Goal: Information Seeking & Learning: Learn about a topic

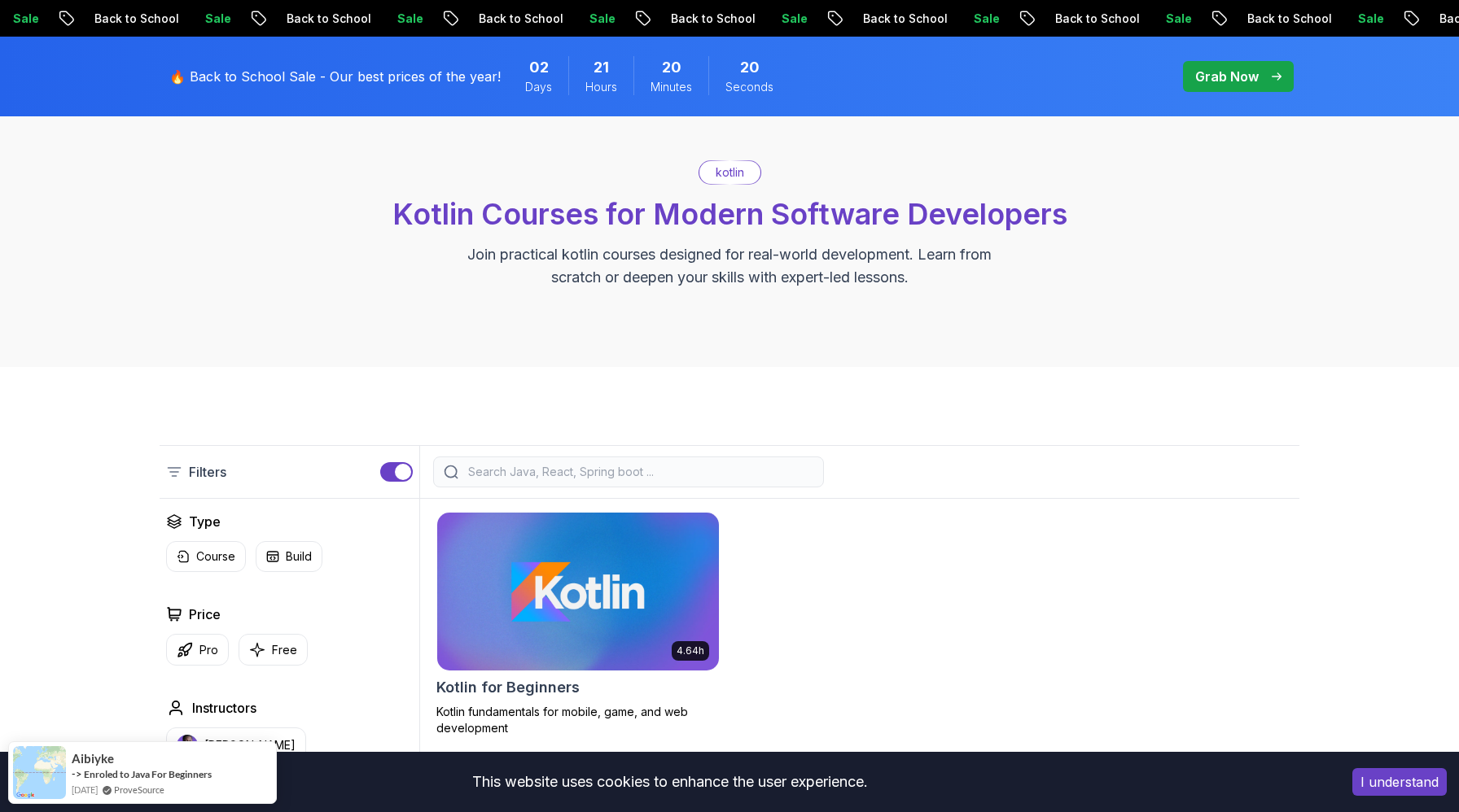
scroll to position [219, 0]
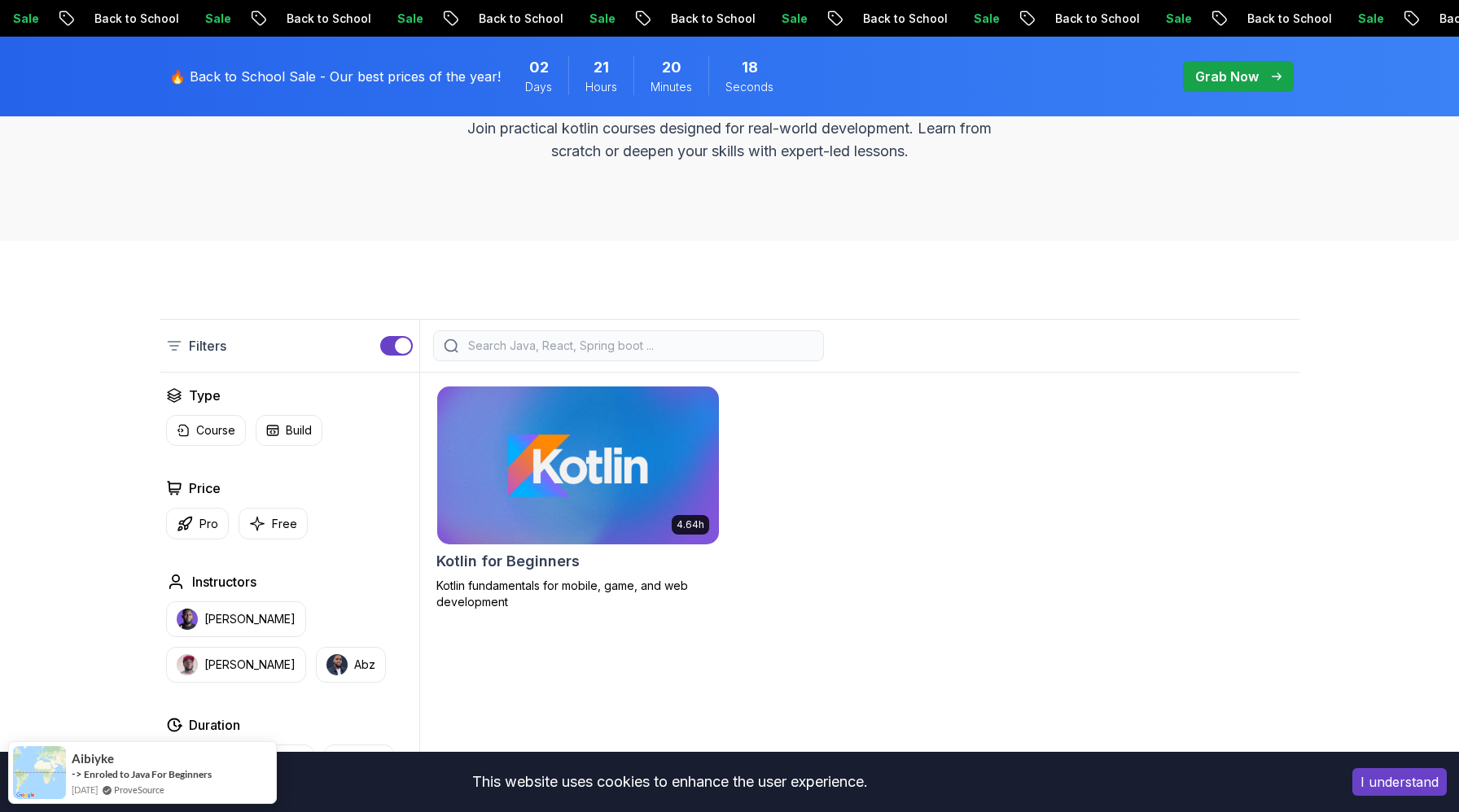
click at [562, 483] on img at bounding box center [578, 465] width 296 height 165
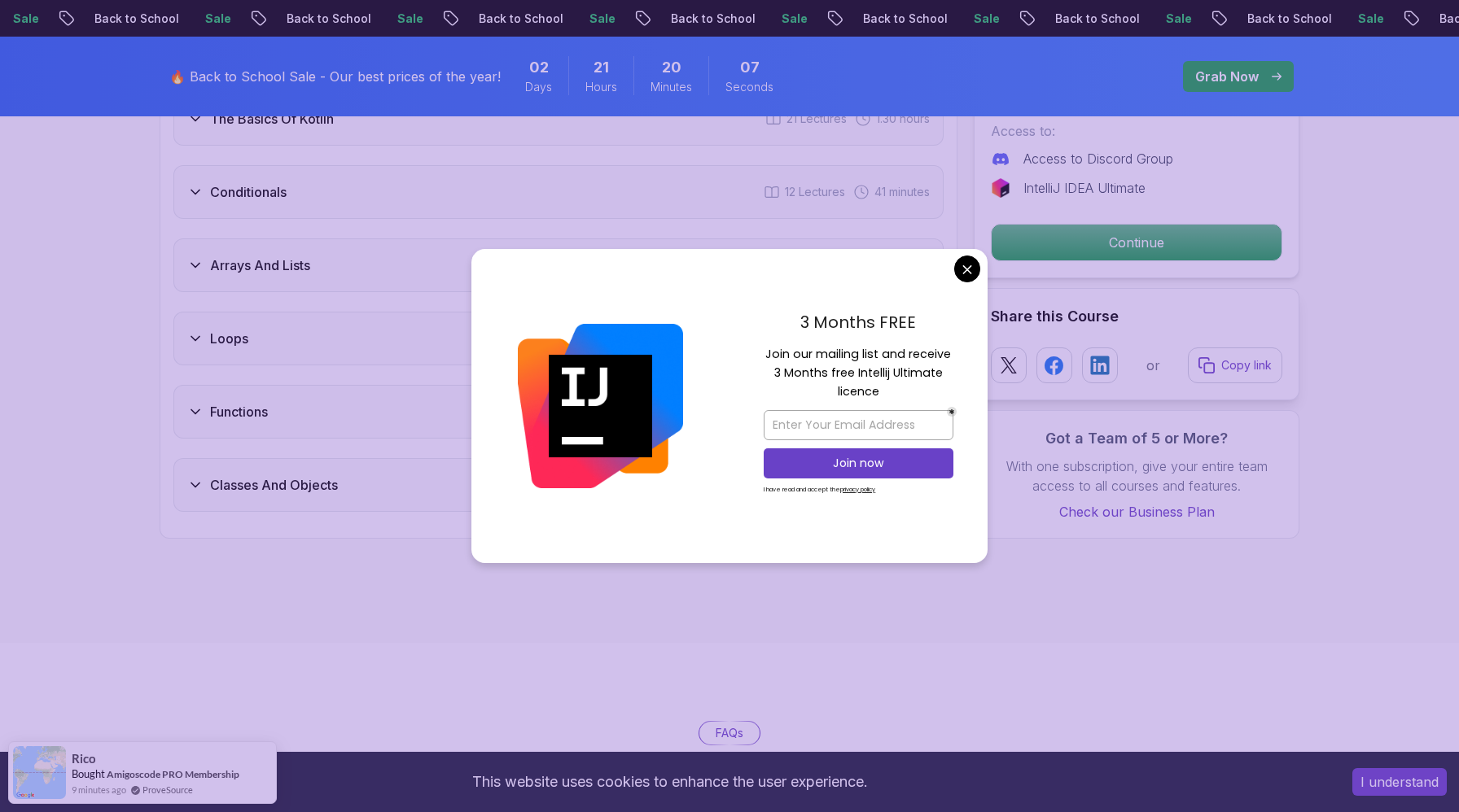
scroll to position [1916, 0]
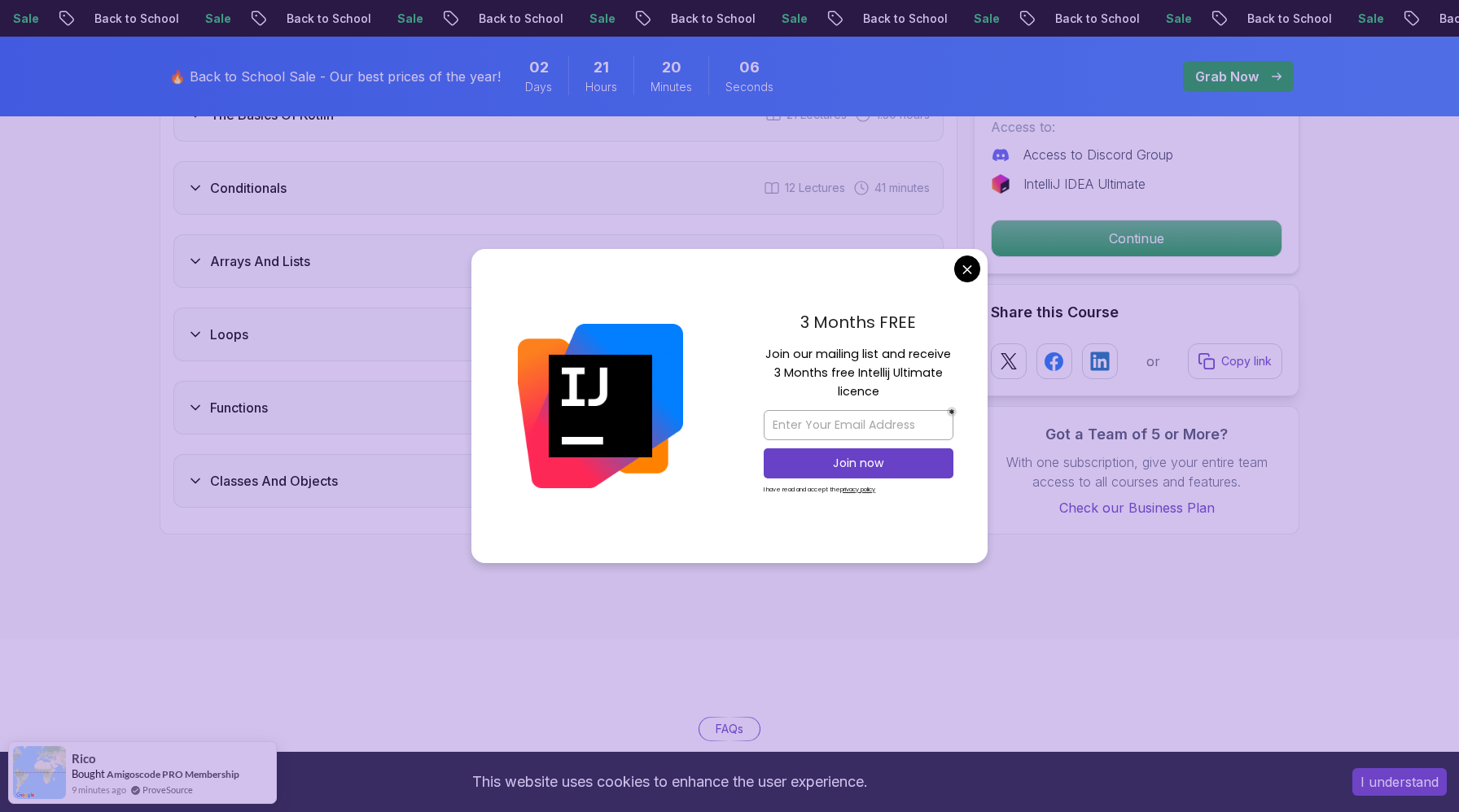
click at [965, 266] on body "Sale Back to School Sale Back to School Sale Back to School Sale Back to School…" at bounding box center [730, 526] width 1459 height 4883
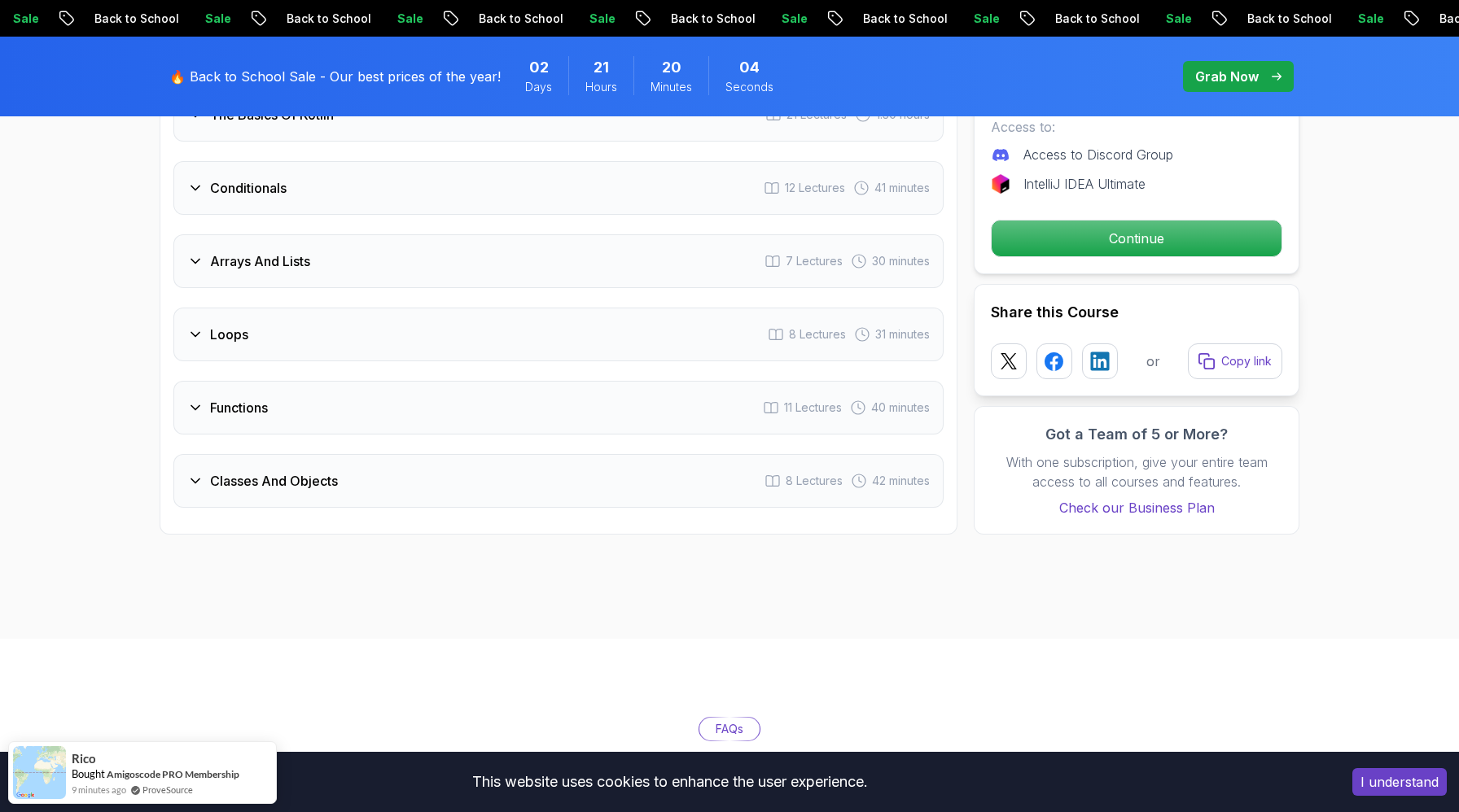
click at [247, 411] on h3 "Functions" at bounding box center [239, 407] width 58 height 20
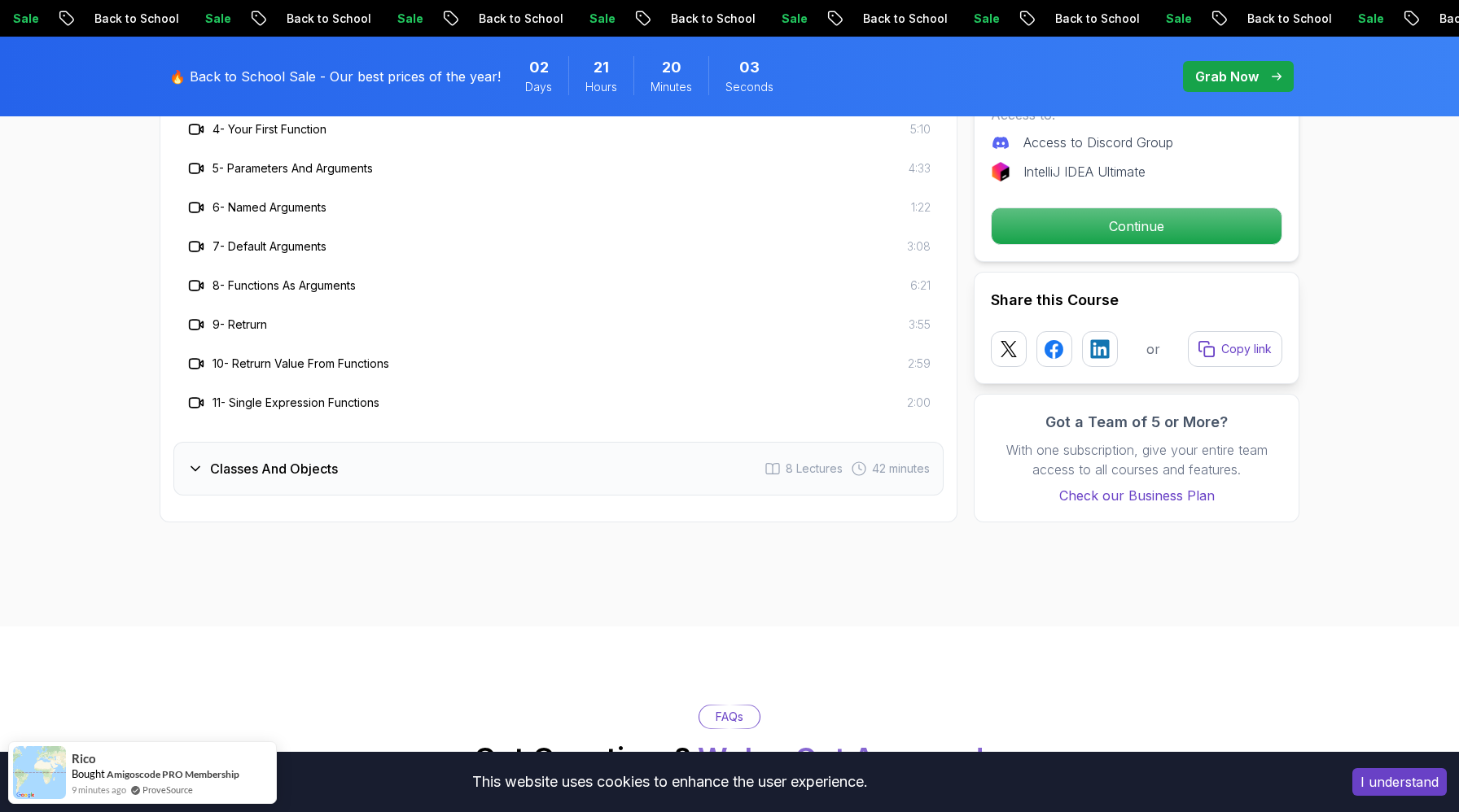
scroll to position [2125, 0]
click at [290, 470] on h3 "Classes And Objects" at bounding box center [274, 466] width 128 height 20
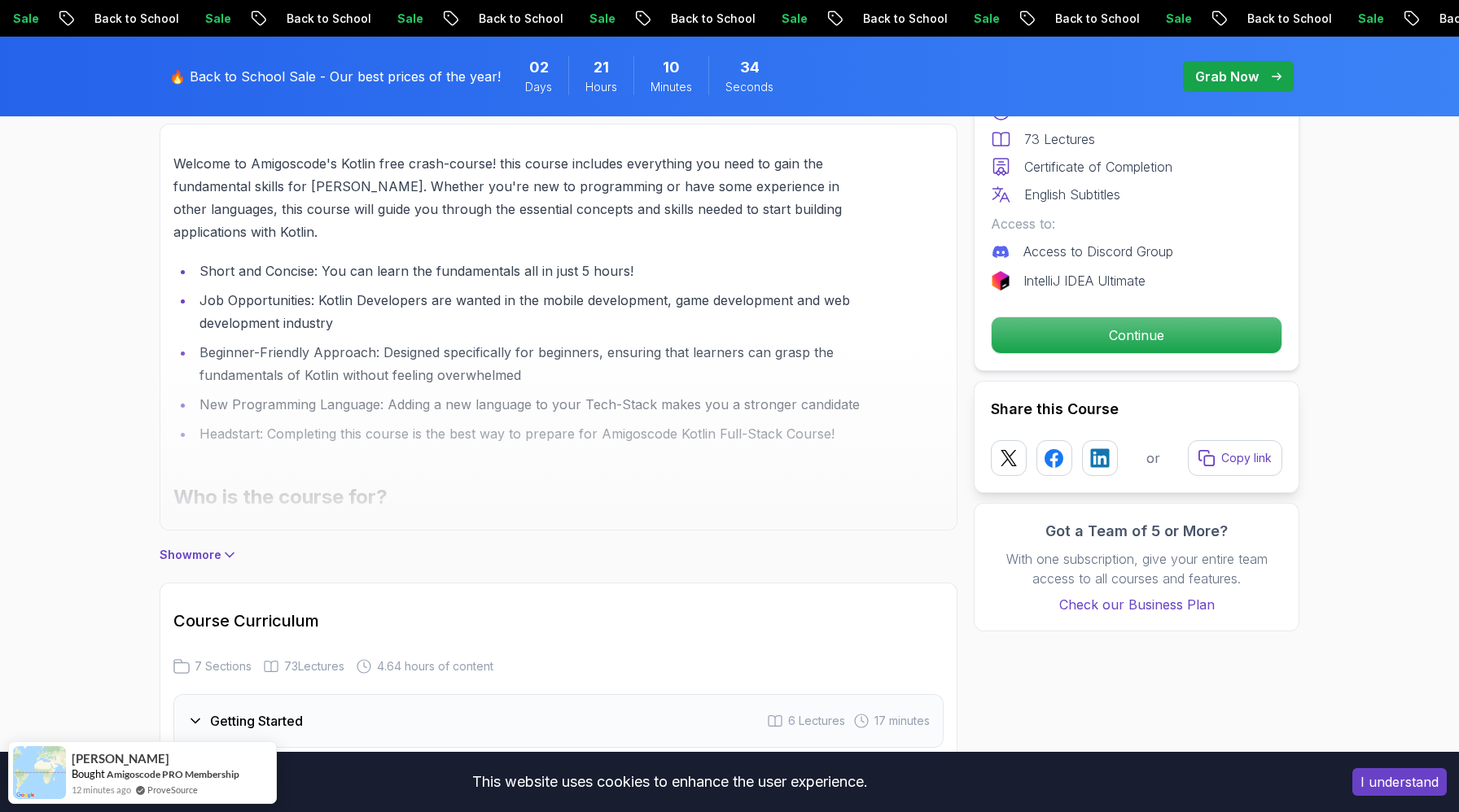
scroll to position [1032, 0]
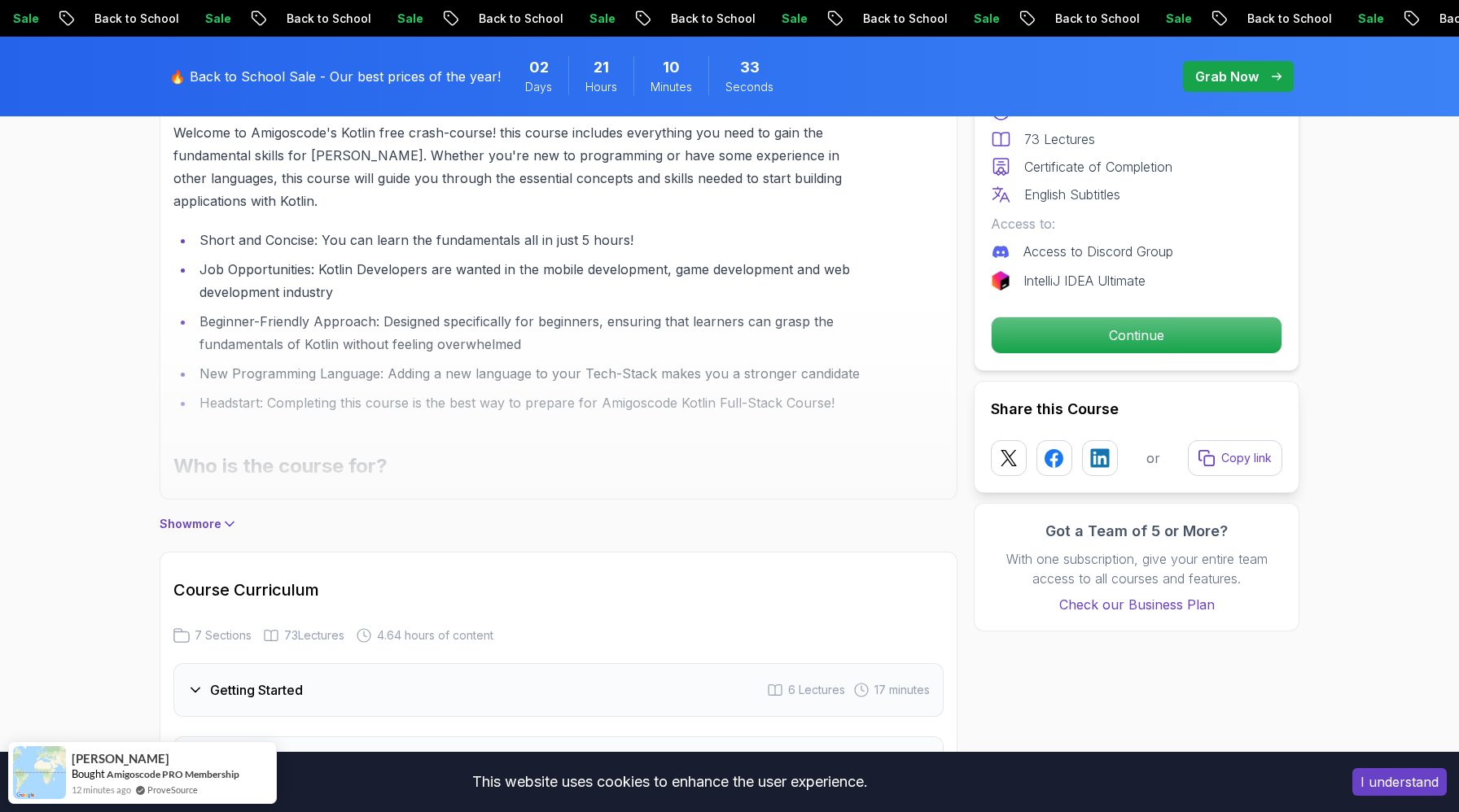
click at [231, 486] on div at bounding box center [559, 296] width 796 height 405
click at [195, 528] on p "Show more" at bounding box center [191, 524] width 62 height 17
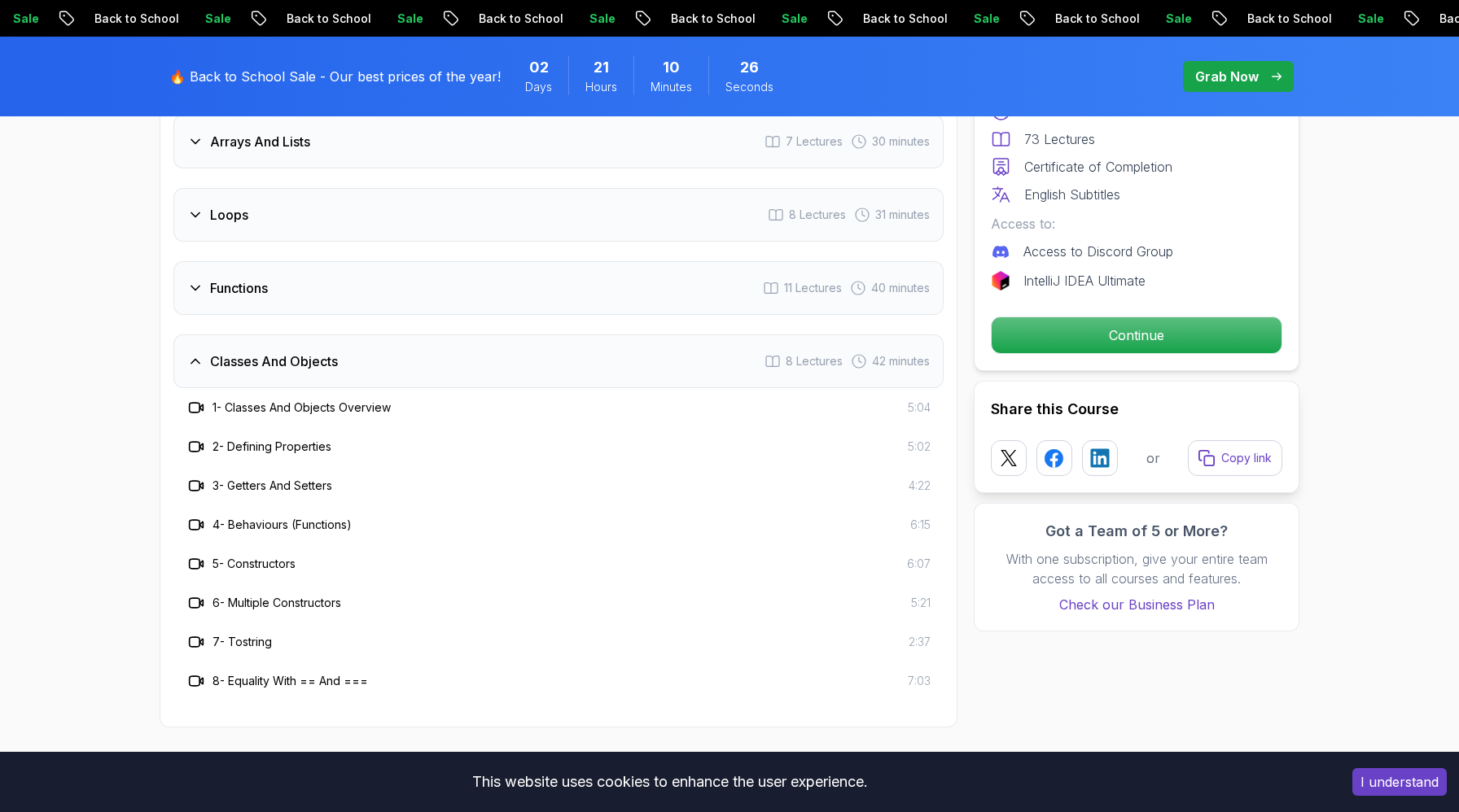
scroll to position [3229, 0]
click at [307, 361] on h3 "Classes And Objects" at bounding box center [274, 360] width 128 height 20
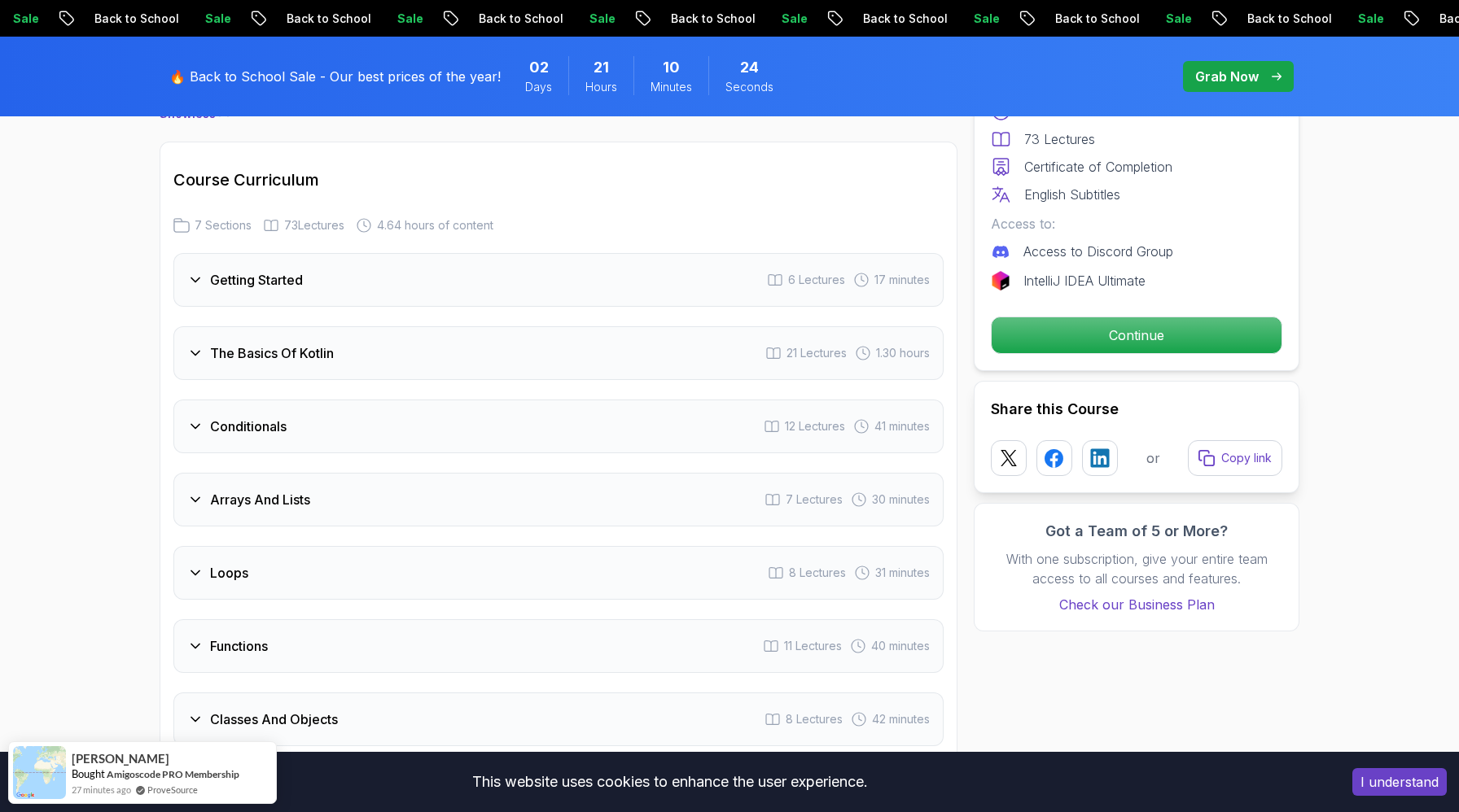
scroll to position [2178, 0]
